Goal: Information Seeking & Learning: Learn about a topic

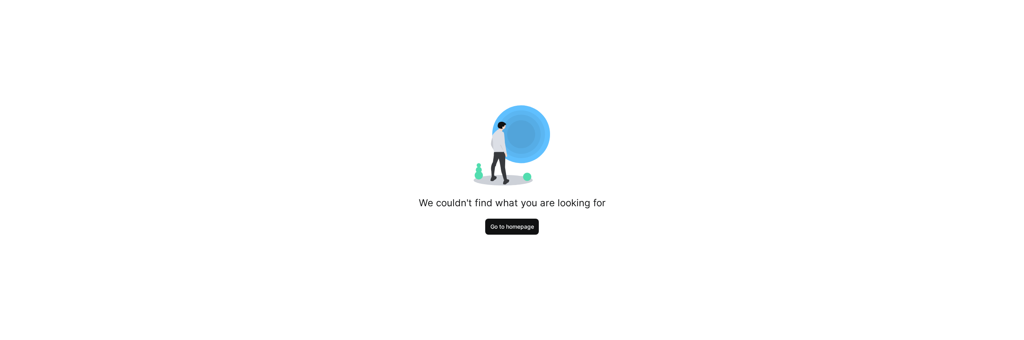
click at [529, 227] on span "Go to homepage" at bounding box center [512, 226] width 46 height 8
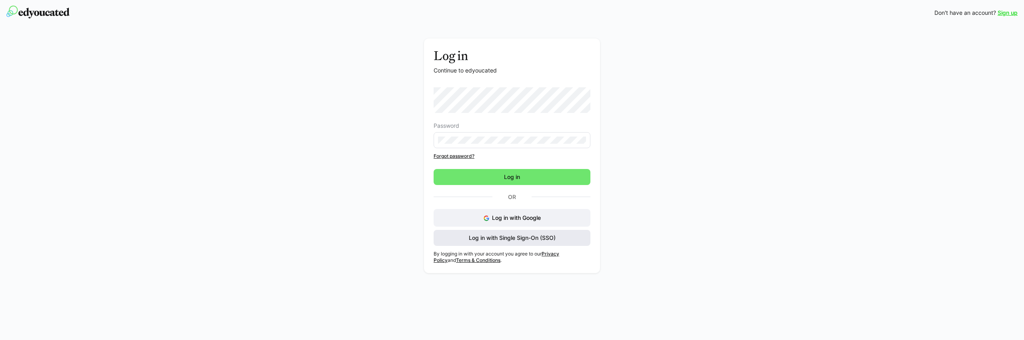
click at [509, 240] on span "Log in with Single Sign-On (SSO)" at bounding box center [512, 238] width 89 height 8
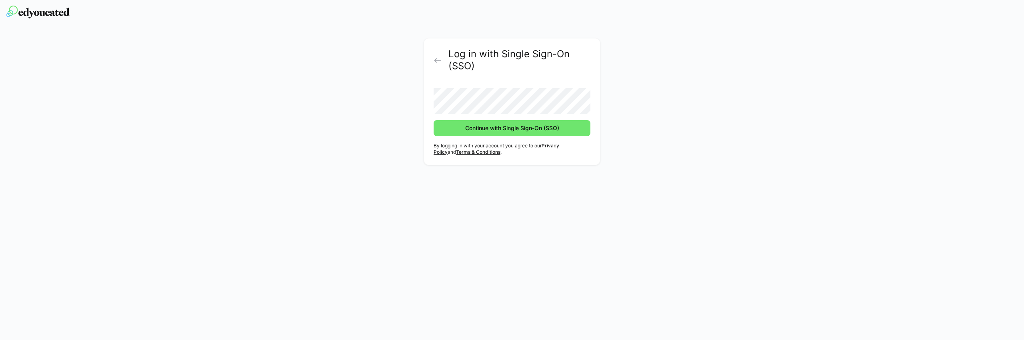
click at [434, 120] on button "Continue with Single Sign-On (SSO)" at bounding box center [512, 128] width 157 height 16
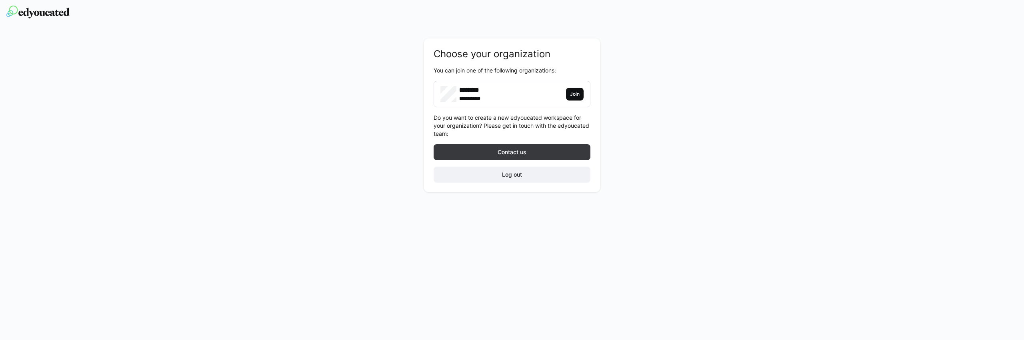
click at [576, 94] on span "Join" at bounding box center [574, 94] width 11 height 6
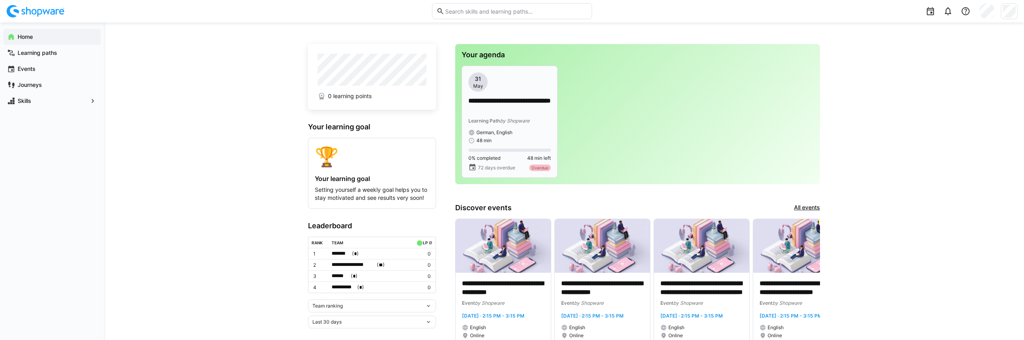
click at [506, 106] on p "**********" at bounding box center [509, 105] width 82 height 18
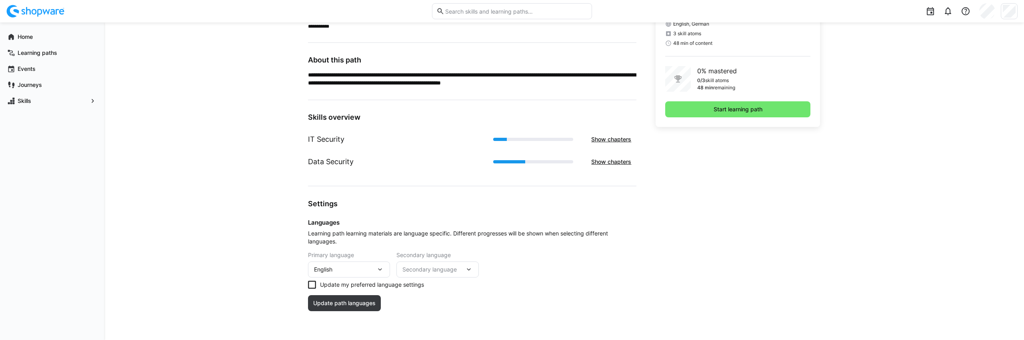
scroll to position [174, 0]
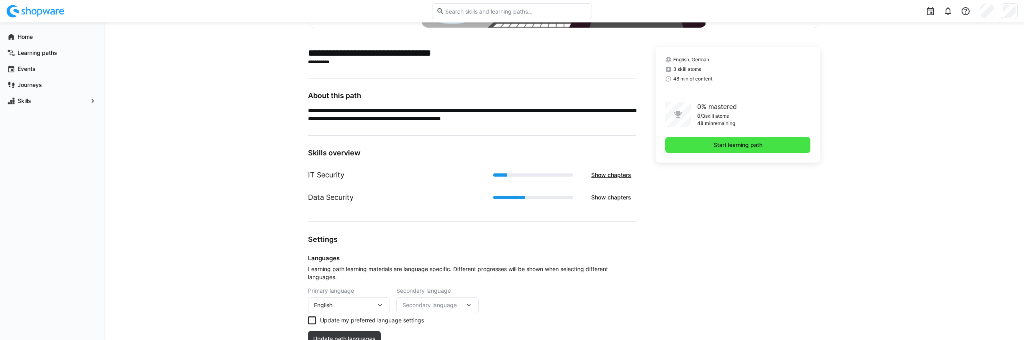
click at [725, 145] on span "Start learning path" at bounding box center [737, 145] width 51 height 8
